Goal: Information Seeking & Learning: Learn about a topic

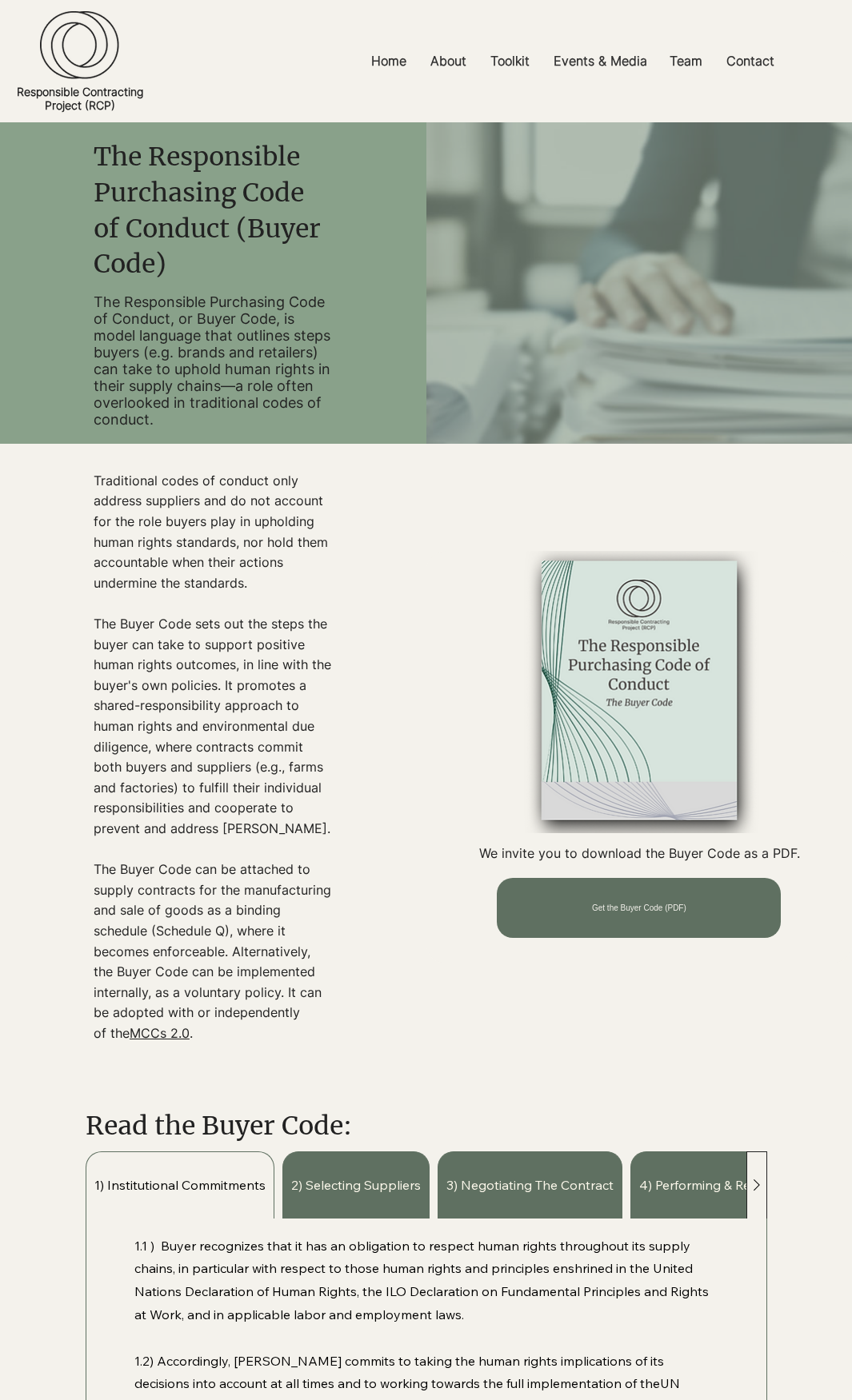
click at [105, 85] on link "Responsible Contracting Project (RCP)" at bounding box center [80, 98] width 127 height 27
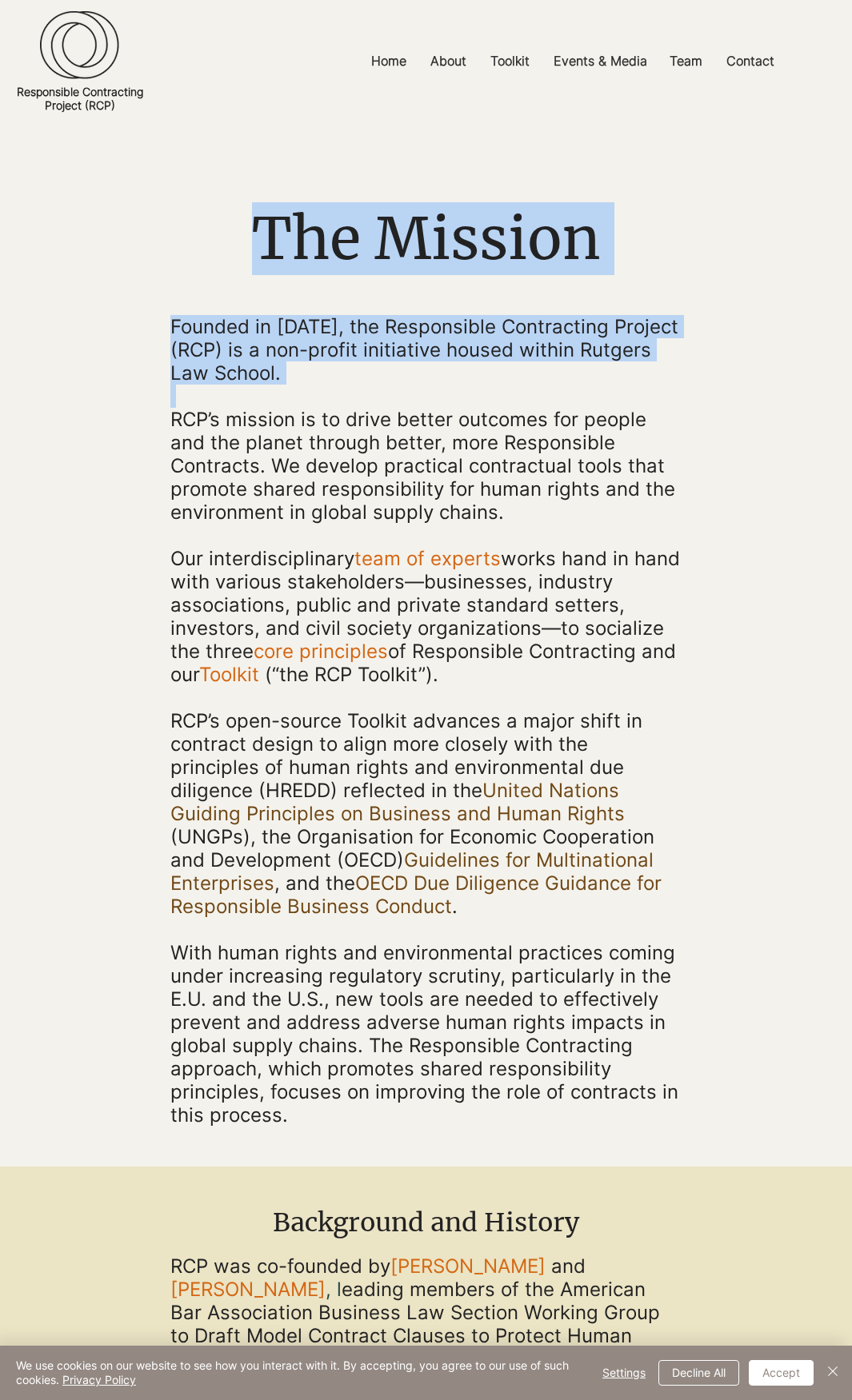
drag, startPoint x: 247, startPoint y: 237, endPoint x: 339, endPoint y: 400, distance: 187.2
click at [339, 400] on div "The Mission Founded in [DATE], the Responsible Contracting Project (RCP) is a n…" at bounding box center [425, 664] width 511 height 924
click at [339, 400] on p at bounding box center [425, 396] width 511 height 23
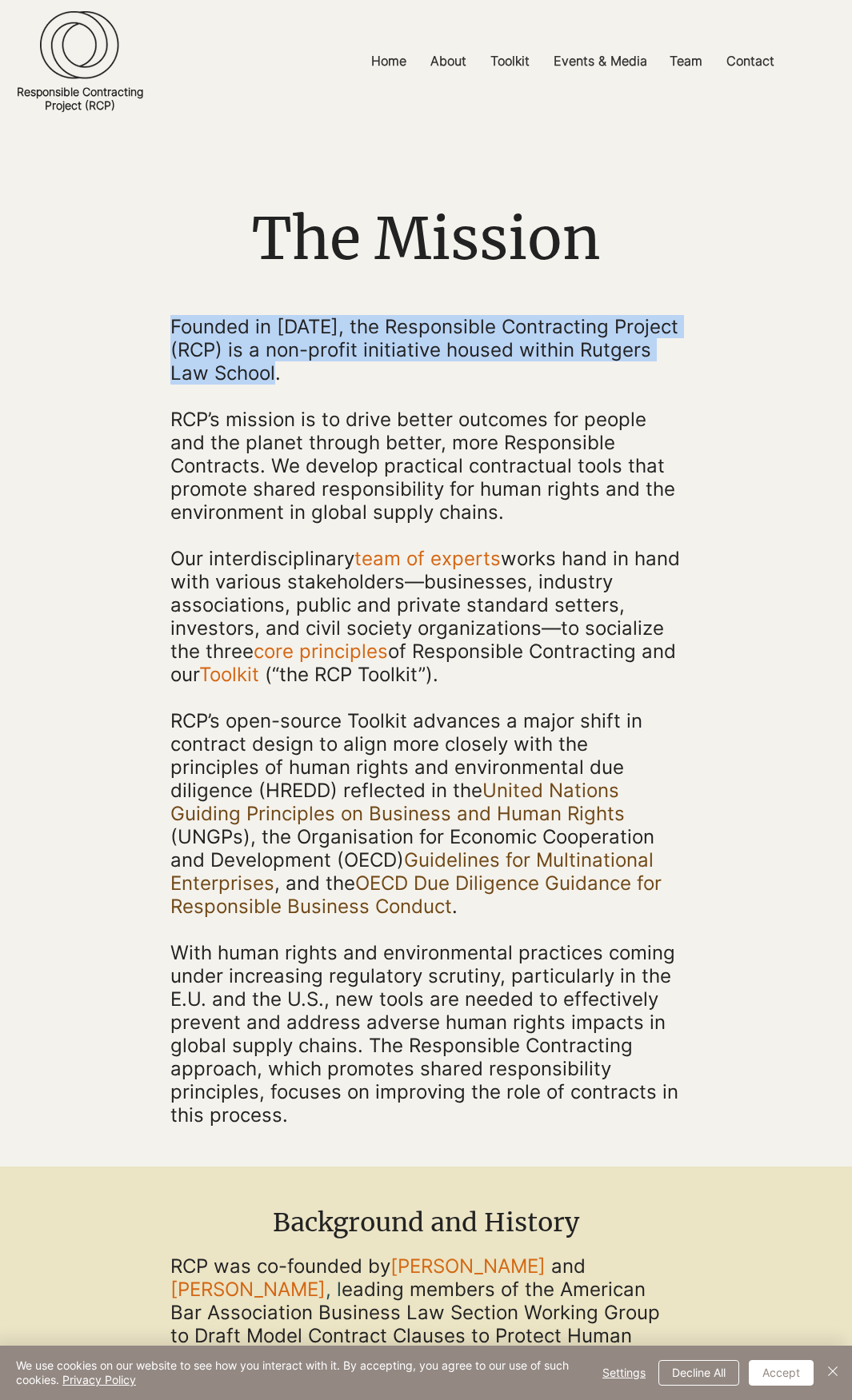
drag, startPoint x: 284, startPoint y: 380, endPoint x: 171, endPoint y: 338, distance: 120.6
click at [171, 338] on span "Founded in [DATE], the Responsible Contracting Project (RCP) is a non-profit in…" at bounding box center [424, 350] width 508 height 69
click at [316, 356] on span "Founded in [DATE], the Responsible Contracting Project (RCP) is a non-profit in…" at bounding box center [424, 350] width 508 height 69
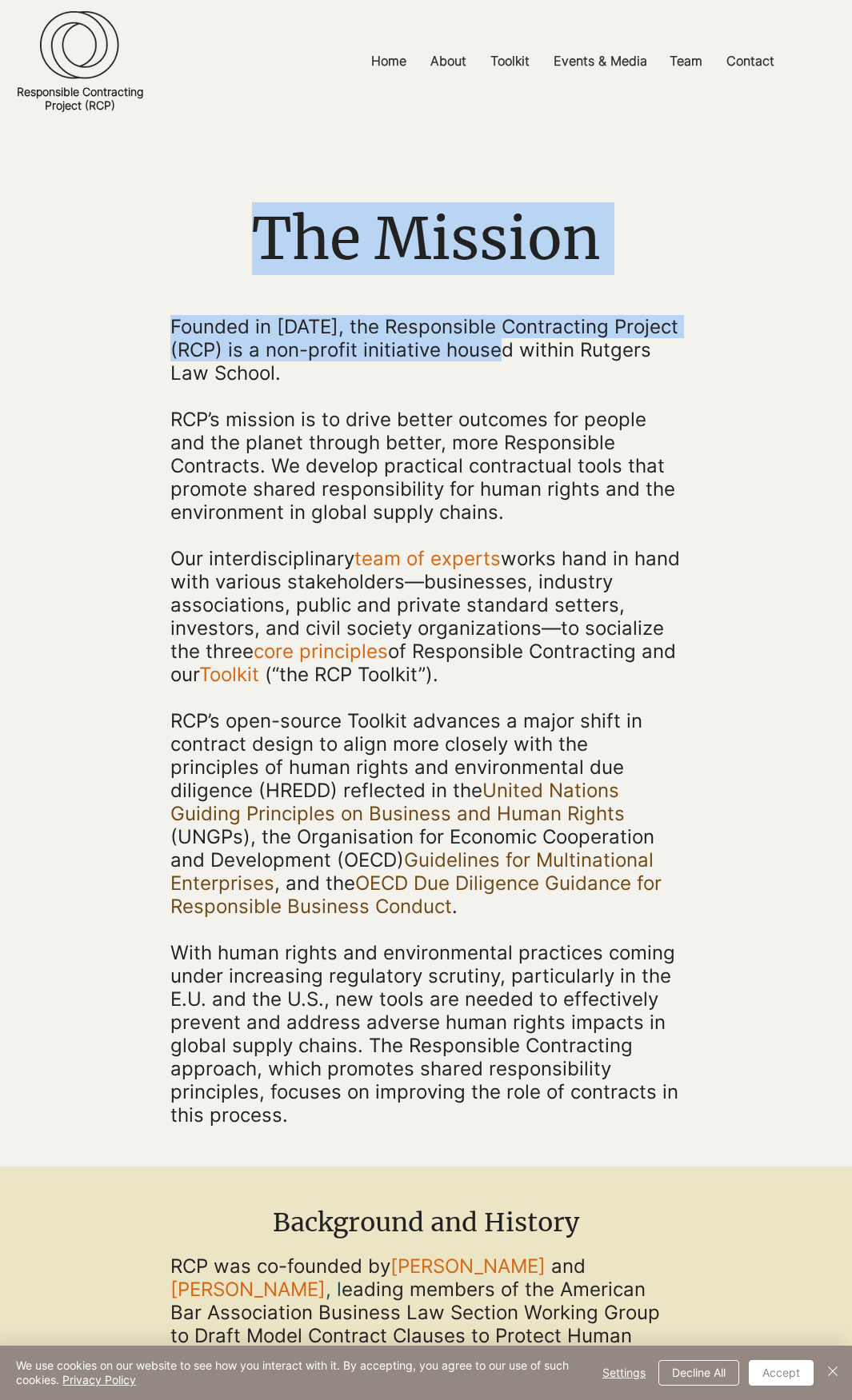
drag, startPoint x: 519, startPoint y: 339, endPoint x: 597, endPoint y: 1116, distance: 780.9
click at [599, 1122] on div "Founded in [DATE], the Responsible Contracting Project (RCP) is a non-profit in…" at bounding box center [425, 721] width 511 height 812
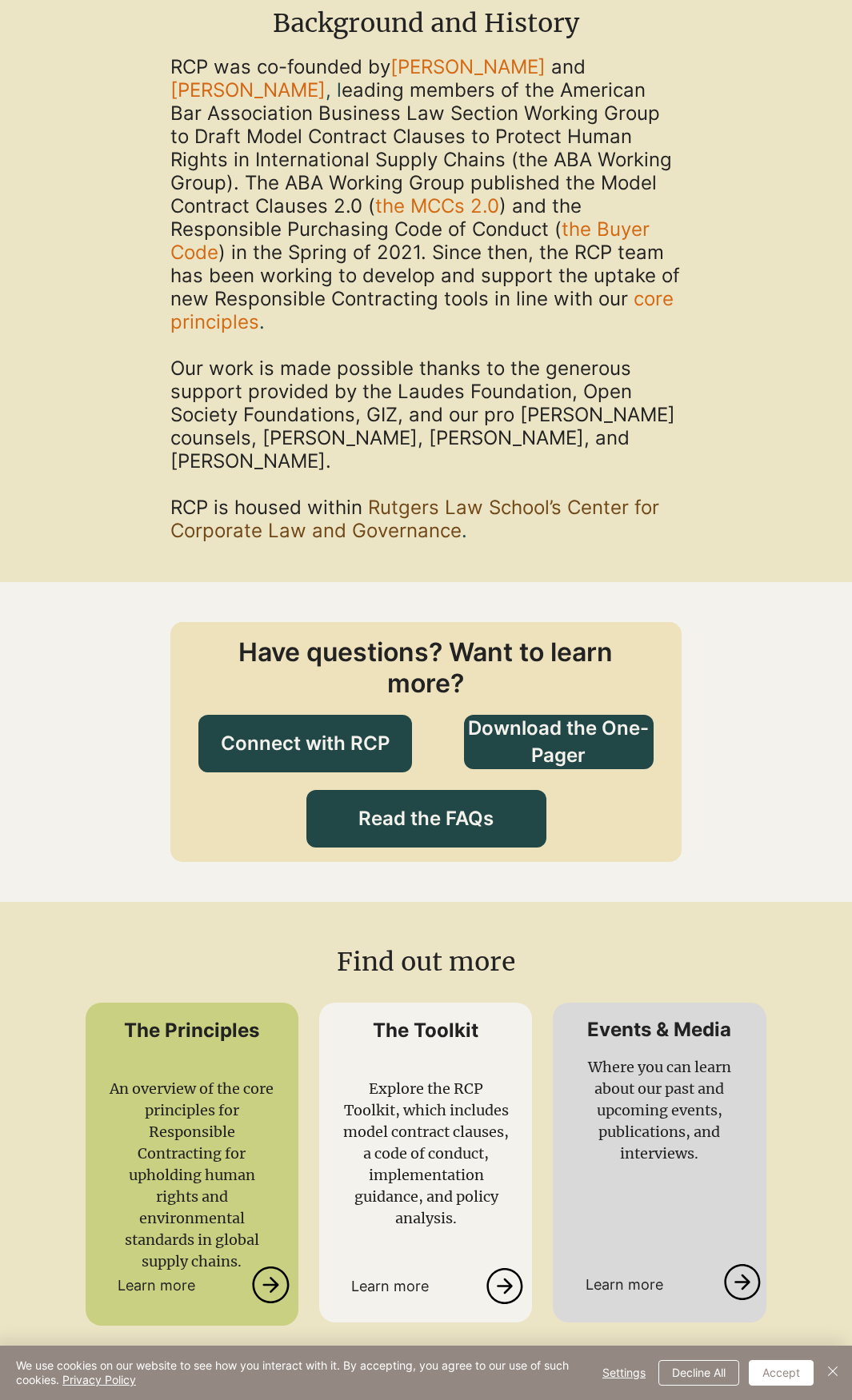
scroll to position [1657, 0]
